Goal: Task Accomplishment & Management: Complete application form

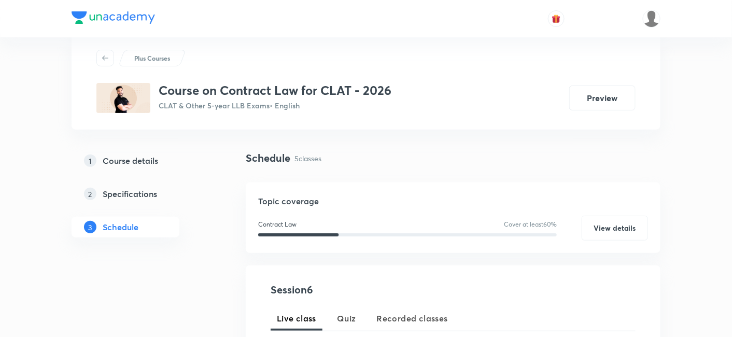
scroll to position [26, 0]
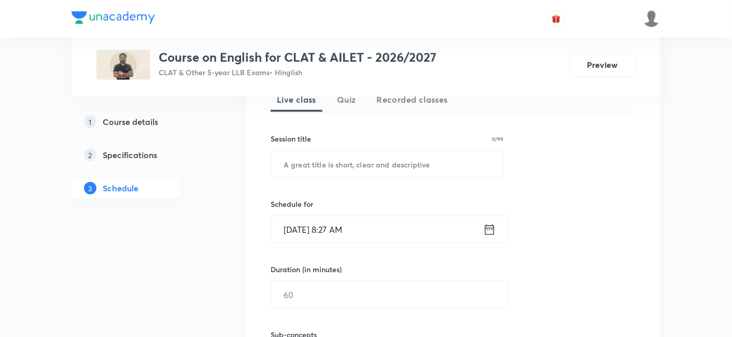
scroll to position [245, 0]
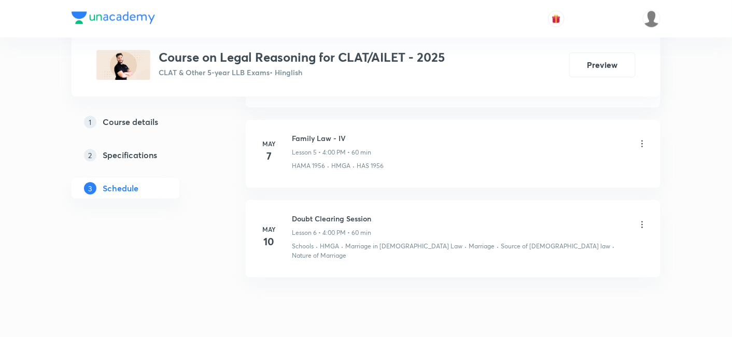
scroll to position [923, 0]
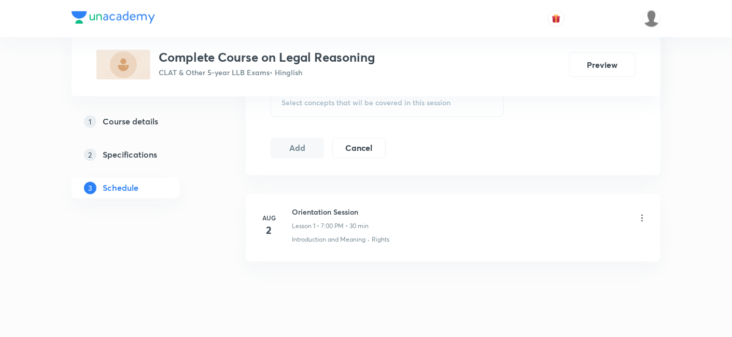
scroll to position [502, 0]
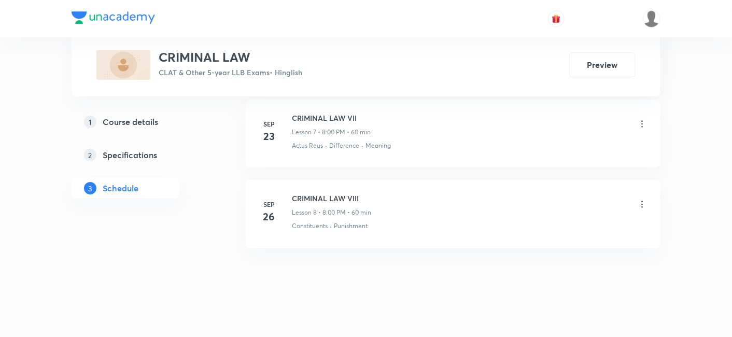
scroll to position [1083, 0]
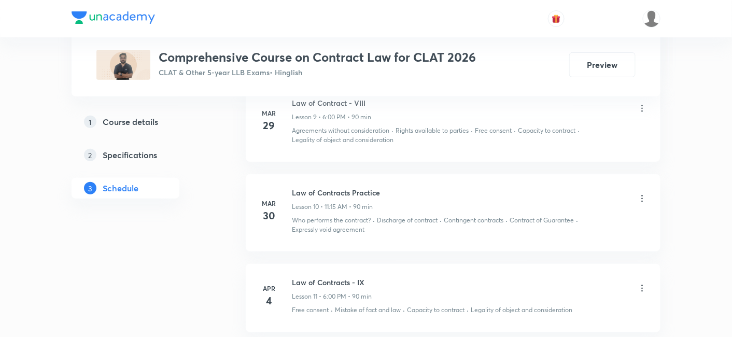
scroll to position [1381, 0]
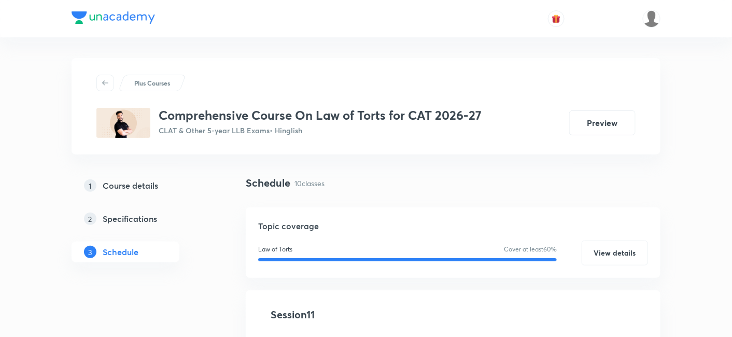
click at [154, 178] on link "1 Course details" at bounding box center [141, 185] width 141 height 21
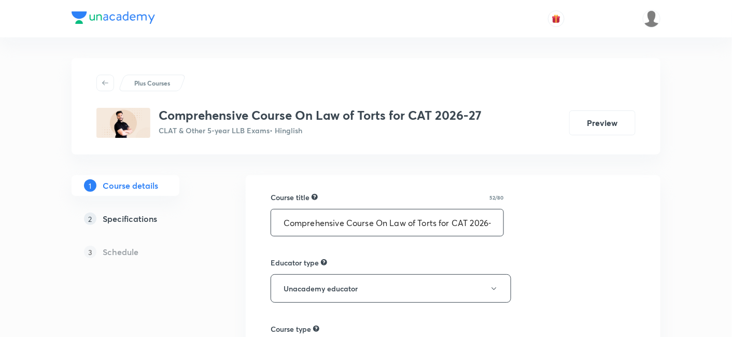
click at [460, 220] on input "Comprehensive Course On Law of Torts for CAT 2026-27" at bounding box center [387, 222] width 232 height 26
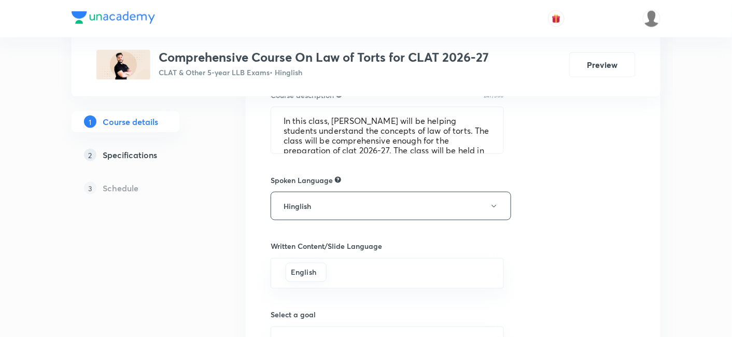
scroll to position [568, 0]
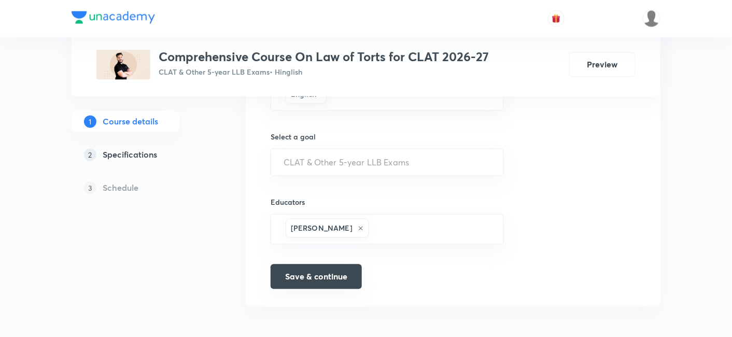
type input "Comprehensive Course On Law of Torts for CLAT 2026-27"
click at [320, 279] on button "Save & continue" at bounding box center [315, 276] width 91 height 25
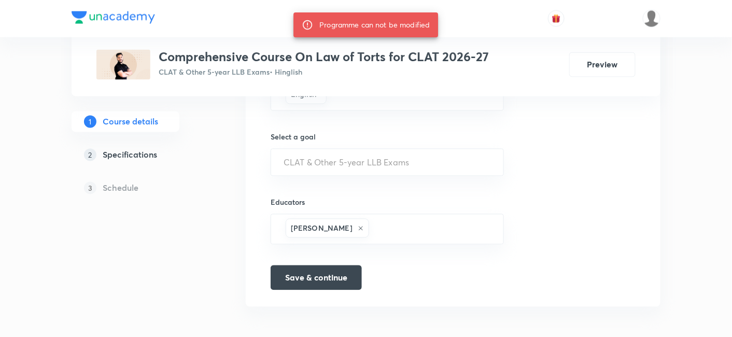
click at [141, 150] on h5 "Specifications" at bounding box center [130, 155] width 54 height 12
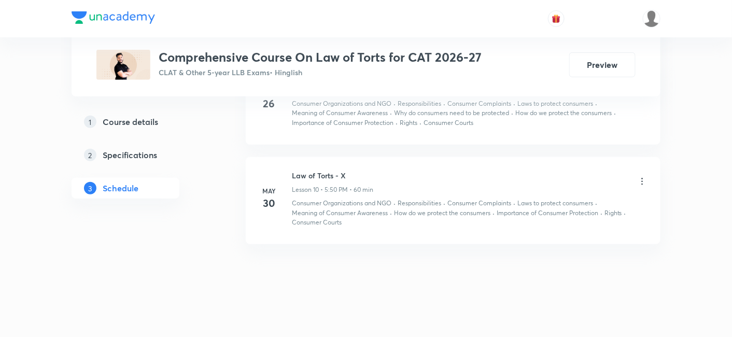
scroll to position [1272, 0]
